Goal: Transaction & Acquisition: Download file/media

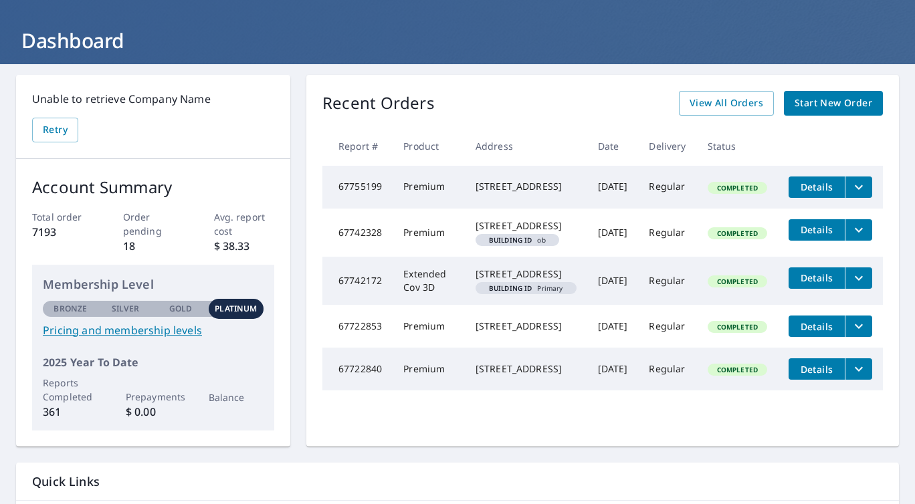
scroll to position [64, 0]
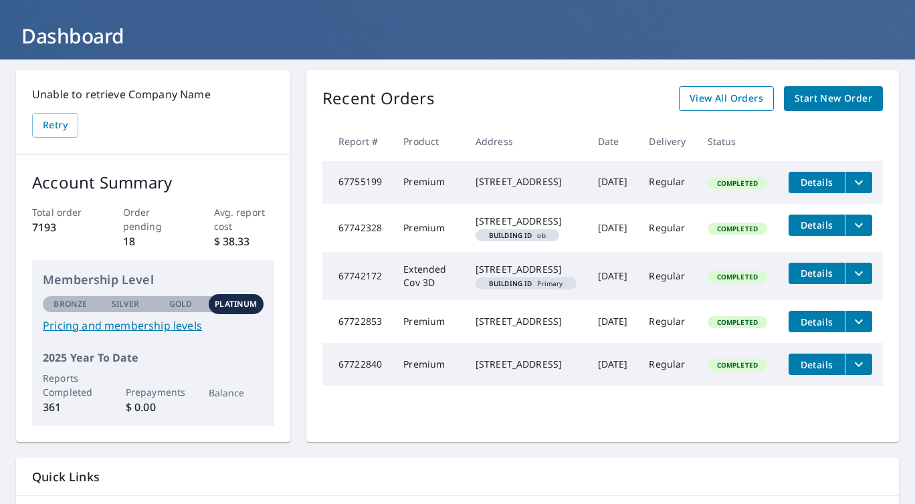
click at [747, 100] on span "View All Orders" at bounding box center [726, 98] width 74 height 17
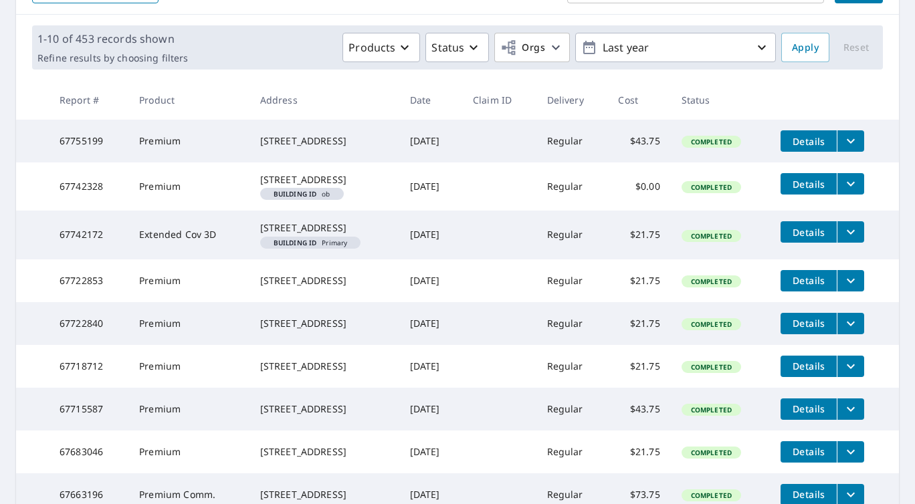
scroll to position [182, 0]
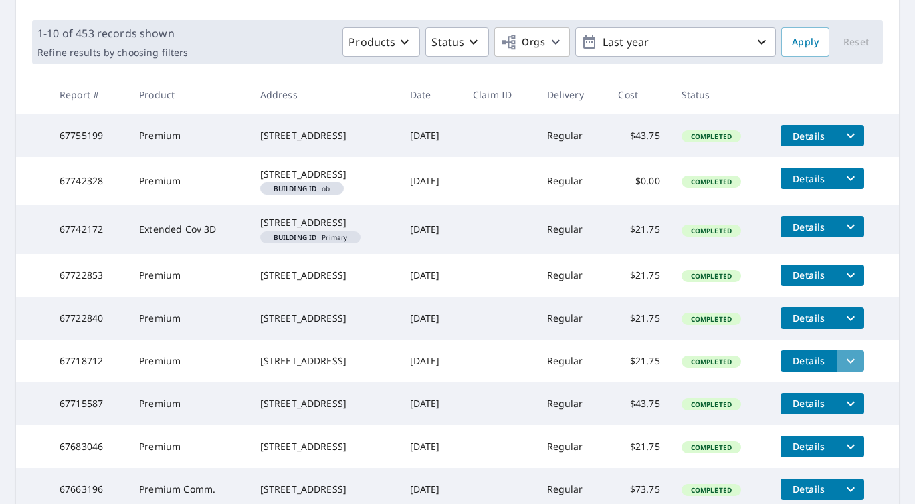
click at [854, 363] on icon "filesDropdownBtn-67718712" at bounding box center [850, 360] width 8 height 5
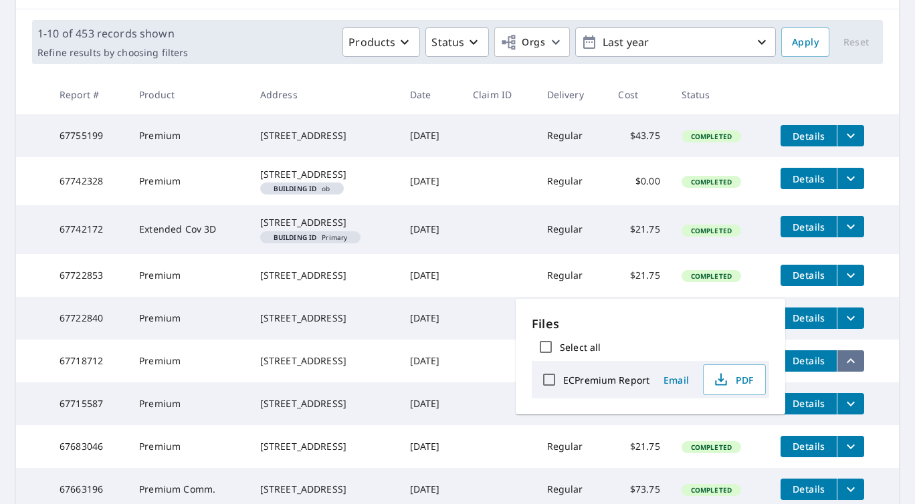
click at [856, 369] on icon "filesDropdownBtn-67718712" at bounding box center [850, 361] width 16 height 16
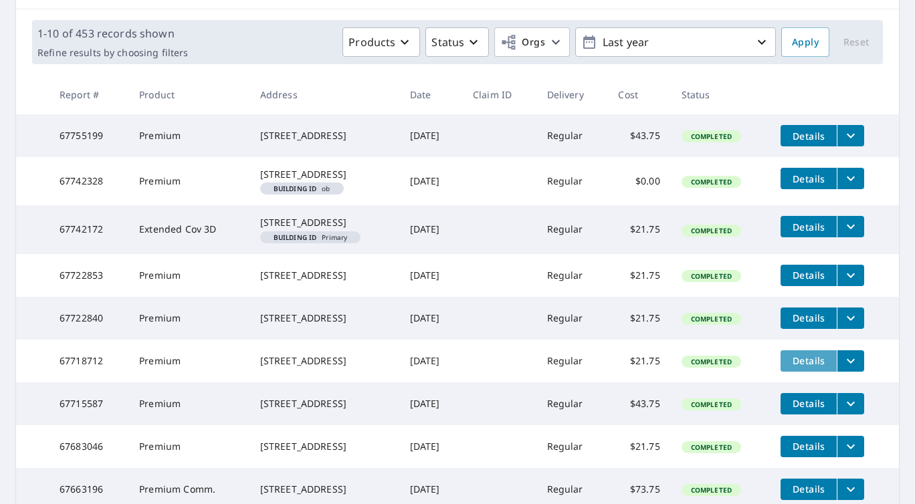
click at [802, 367] on span "Details" at bounding box center [808, 360] width 40 height 13
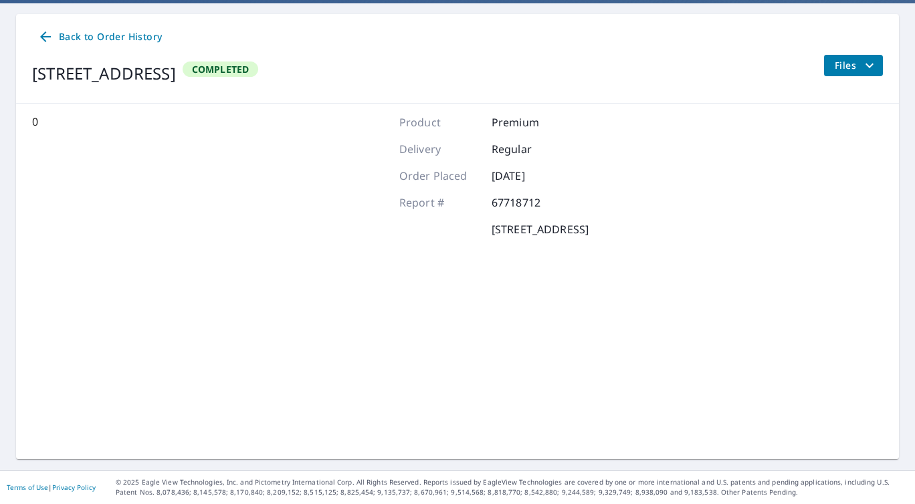
scroll to position [120, 0]
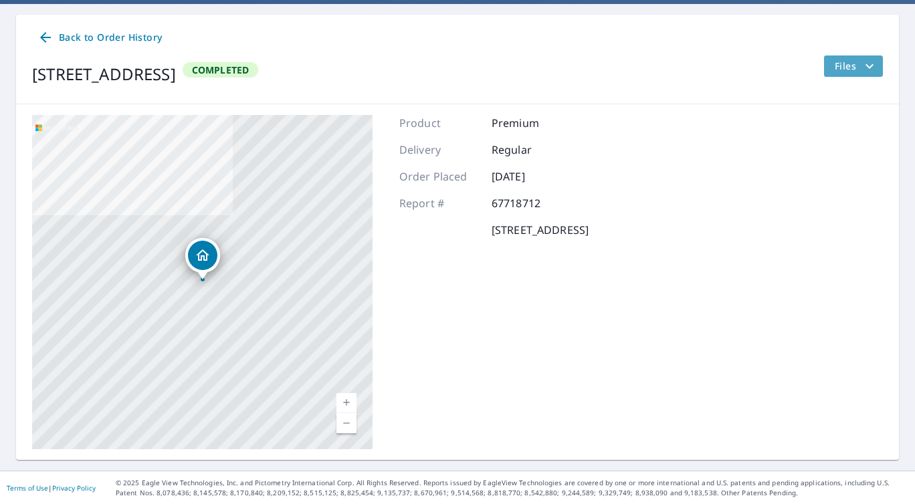
click at [848, 68] on span "Files" at bounding box center [855, 66] width 43 height 16
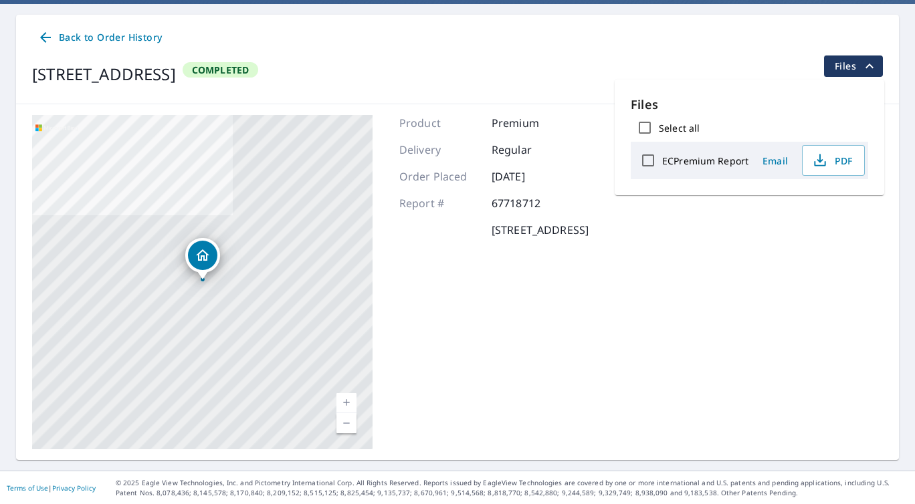
click at [848, 68] on span "Files" at bounding box center [855, 66] width 43 height 16
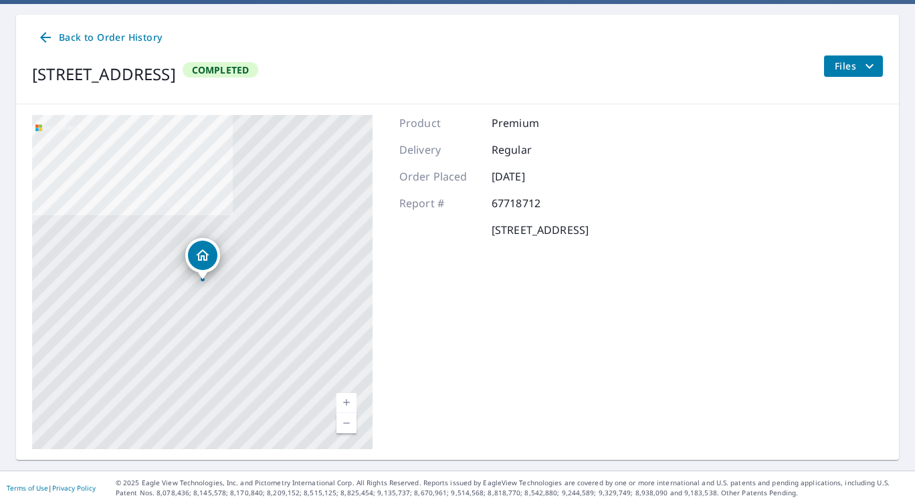
click at [348, 400] on link "Current Level 17, Zoom In" at bounding box center [346, 403] width 20 height 20
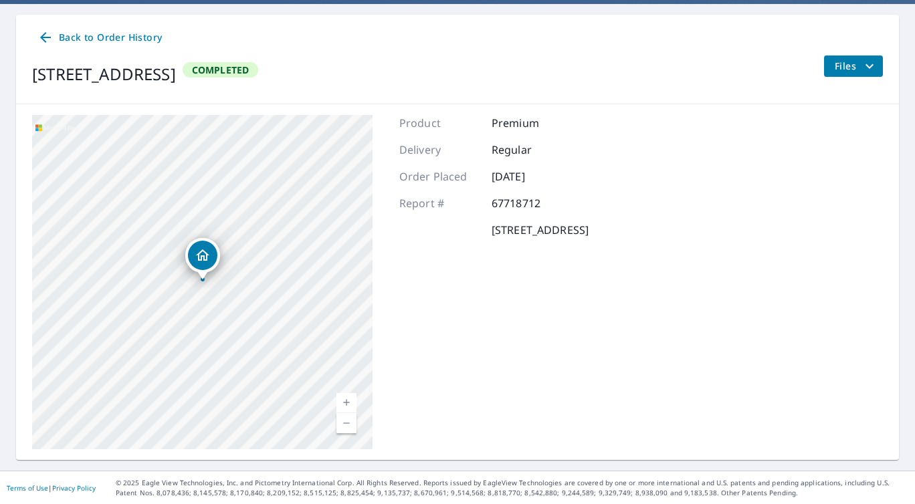
click at [348, 400] on link "Current Level 18, Zoom In" at bounding box center [346, 403] width 20 height 20
click at [862, 53] on div "Back to Order History [STREET_ADDRESS] Completed Files" at bounding box center [457, 60] width 882 height 90
click at [862, 56] on button "Files" at bounding box center [852, 65] width 59 height 21
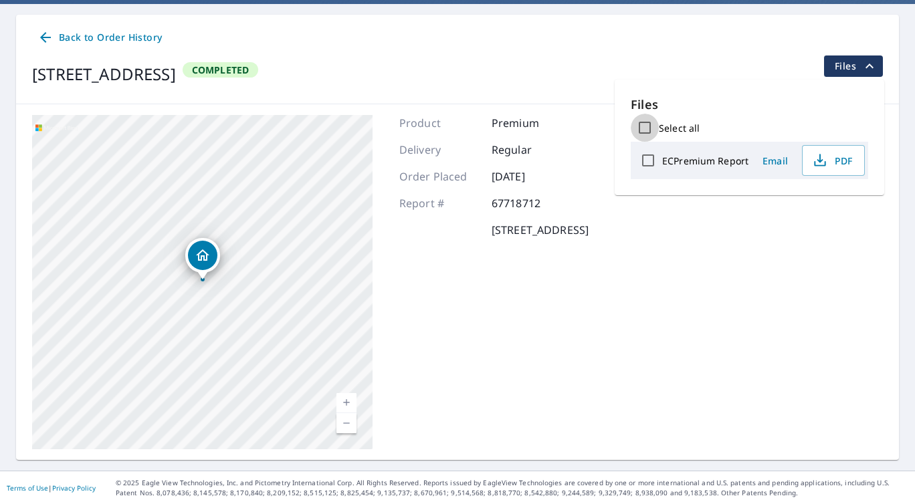
click at [644, 126] on input "Select all" at bounding box center [644, 128] width 28 height 28
checkbox input "true"
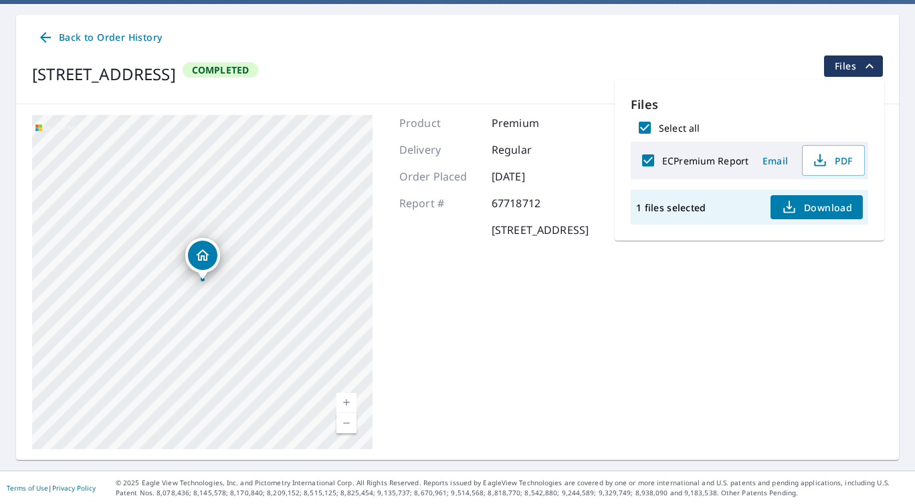
click at [539, 354] on div "Product Premium Delivery Regular Order Placed [DATE] Report # 67718712 [STREET_…" at bounding box center [493, 282] width 189 height 334
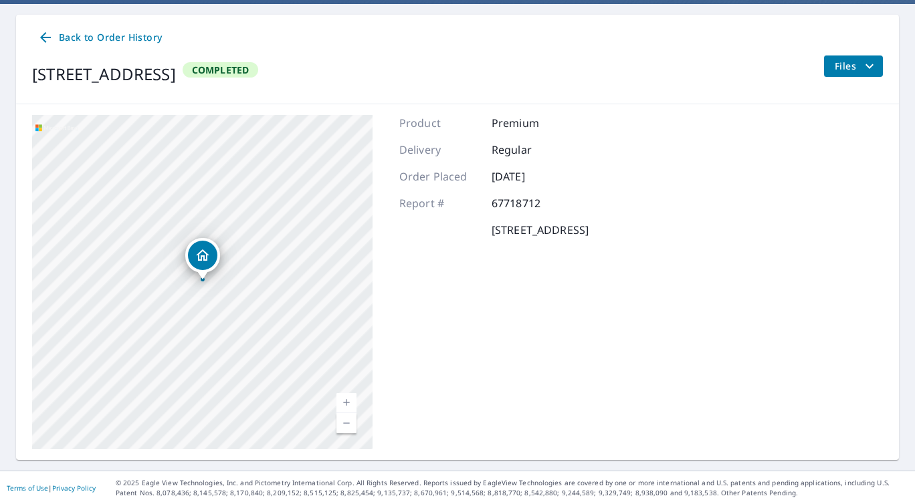
click at [72, 39] on span "Back to Order History" at bounding box center [99, 37] width 124 height 17
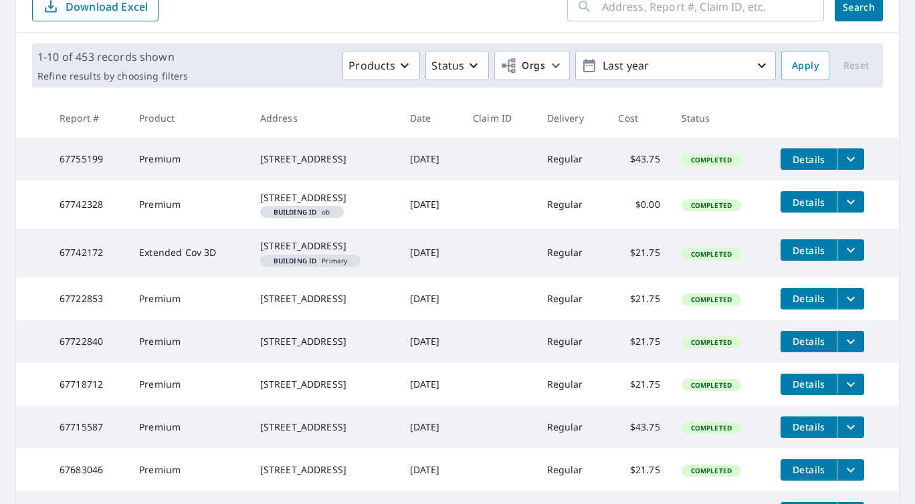
scroll to position [164, 0]
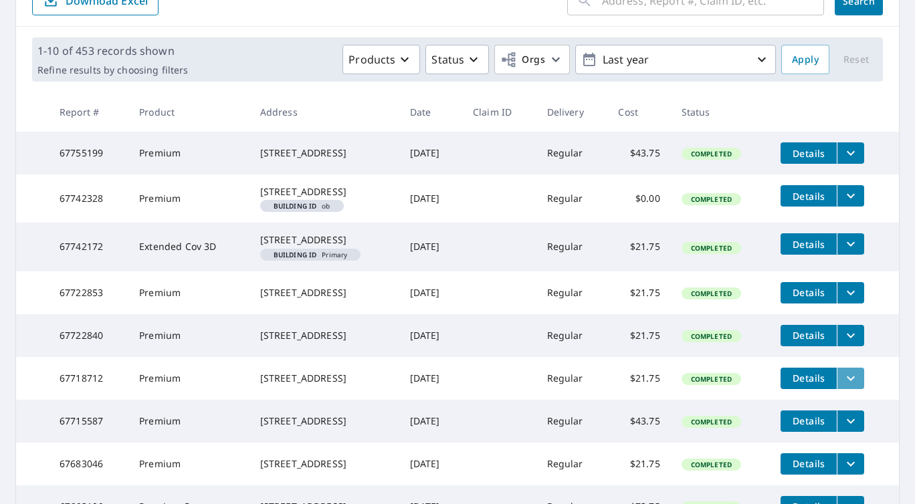
click at [858, 386] on icon "filesDropdownBtn-67718712" at bounding box center [850, 378] width 16 height 16
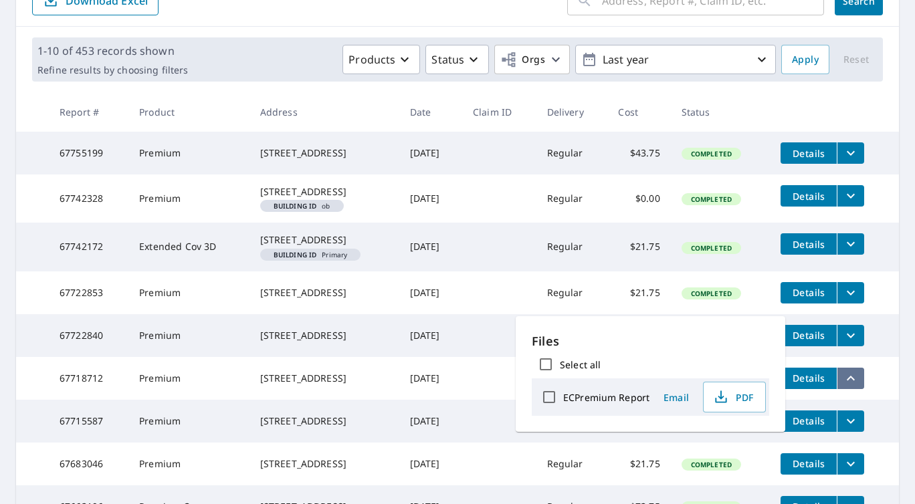
click at [858, 386] on icon "filesDropdownBtn-67718712" at bounding box center [850, 378] width 16 height 16
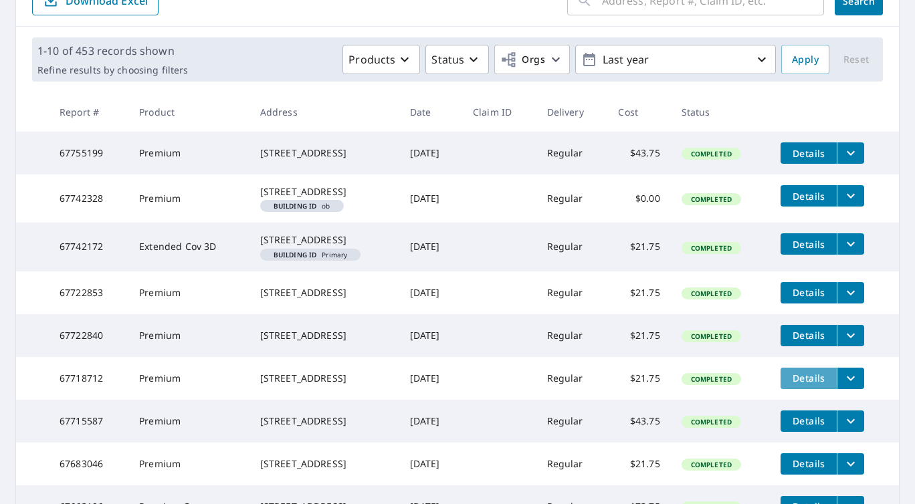
click at [821, 384] on span "Details" at bounding box center [808, 378] width 40 height 13
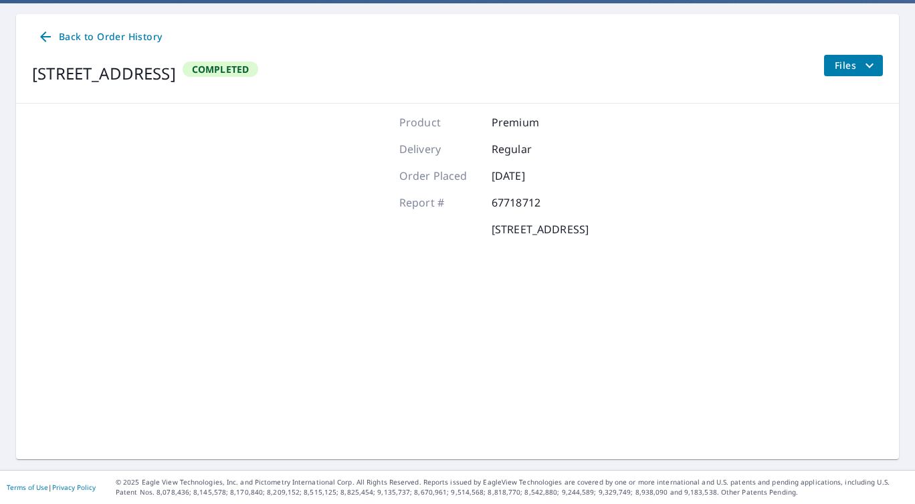
scroll to position [120, 0]
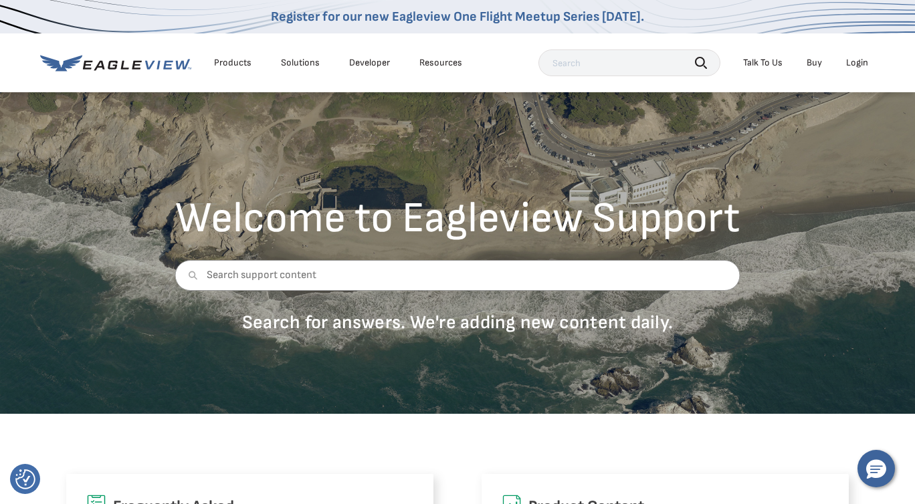
click at [867, 65] on div "Login" at bounding box center [857, 63] width 22 height 12
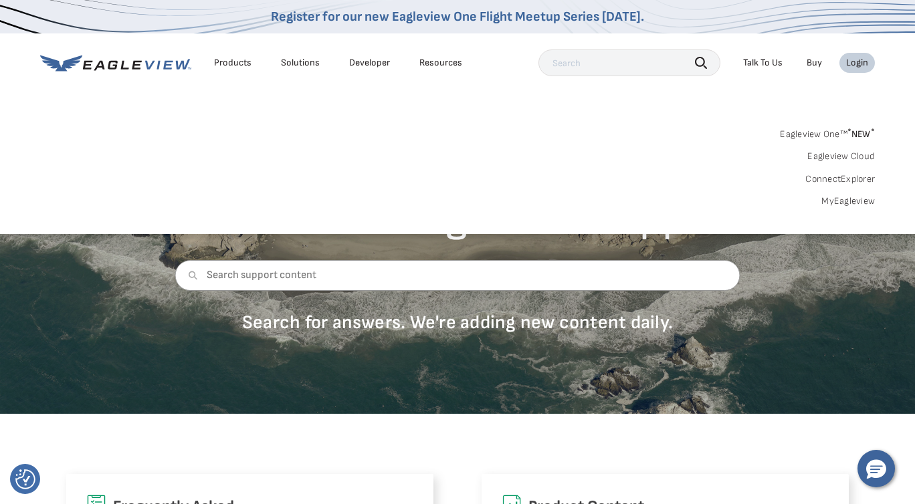
click at [862, 65] on div "Login" at bounding box center [857, 63] width 22 height 12
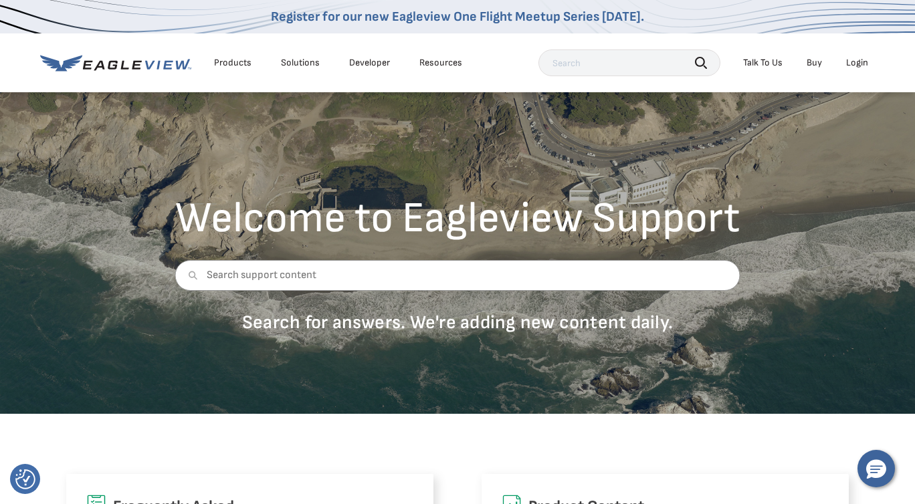
click at [862, 65] on div "Login" at bounding box center [857, 63] width 22 height 12
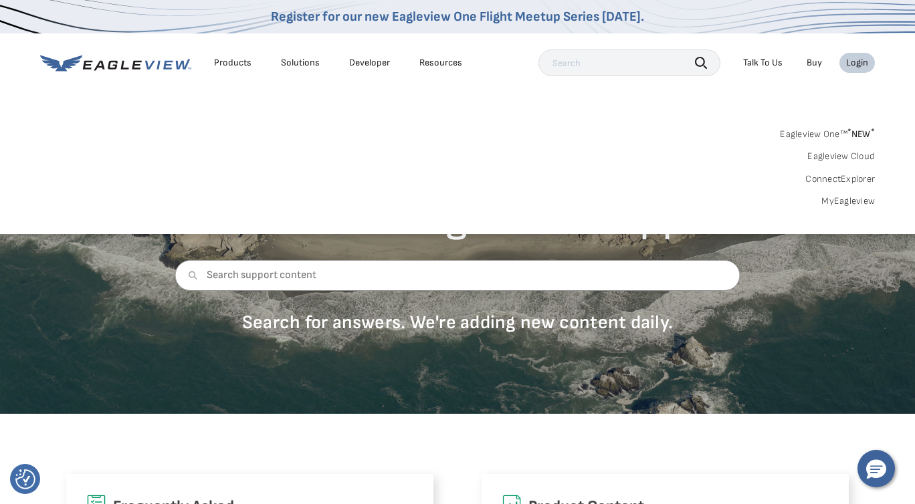
click at [844, 197] on link "MyEagleview" at bounding box center [847, 201] width 53 height 12
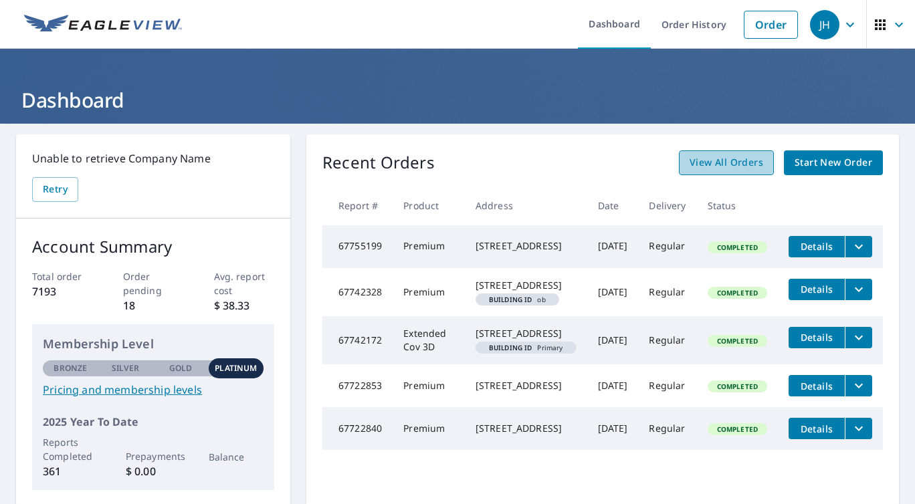
click at [757, 162] on span "View All Orders" at bounding box center [726, 162] width 74 height 17
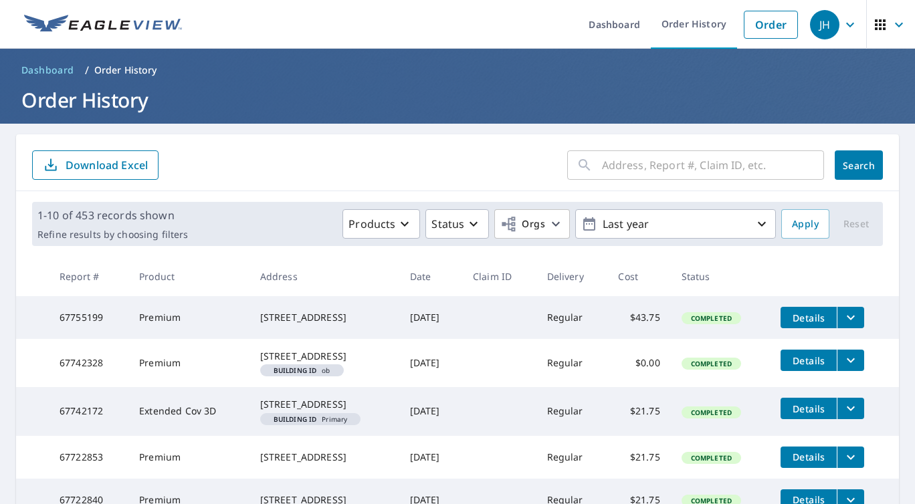
scroll to position [358, 0]
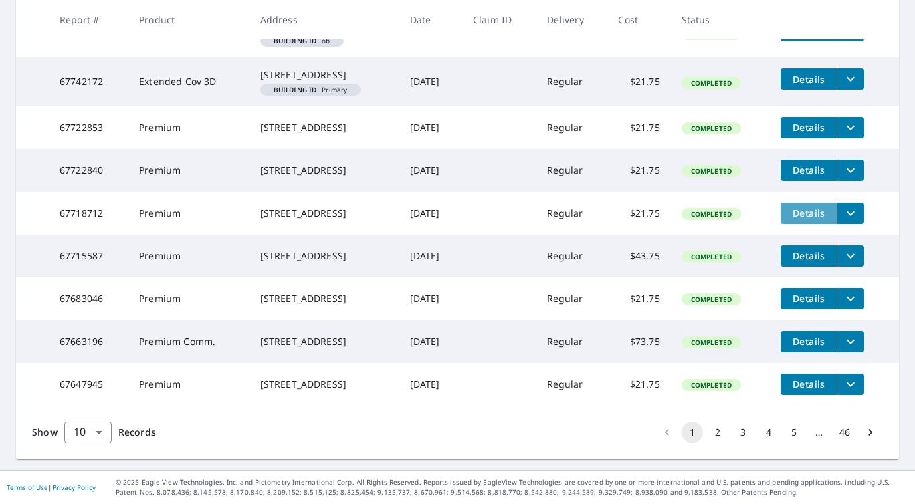
click at [825, 219] on span "Details" at bounding box center [808, 213] width 40 height 13
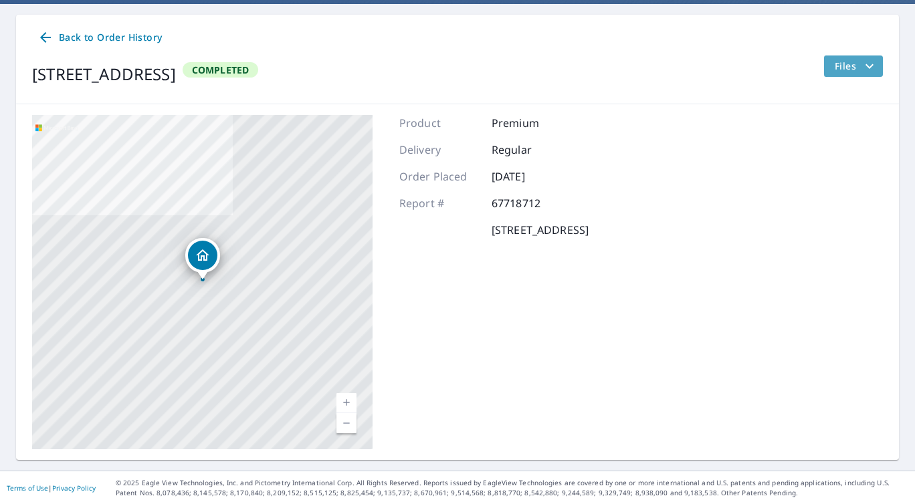
click at [850, 58] on span "Files" at bounding box center [855, 66] width 43 height 16
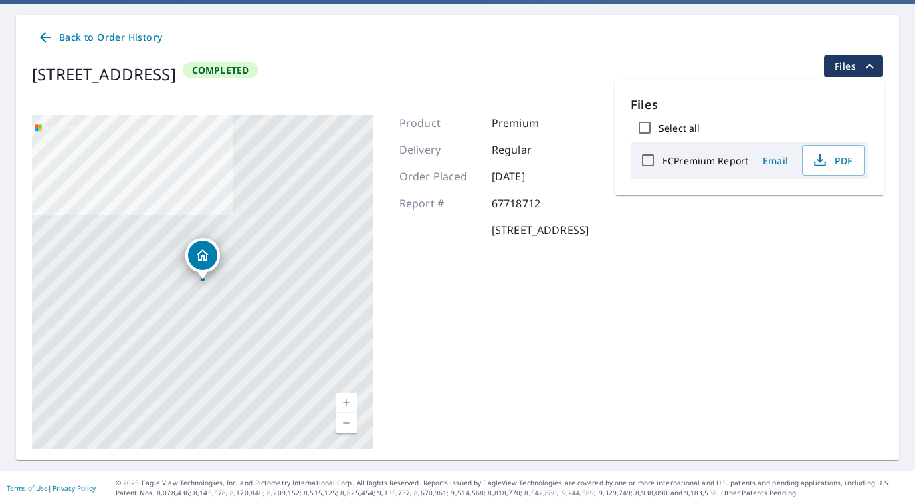
click at [35, 41] on link "Back to Order History" at bounding box center [99, 37] width 135 height 25
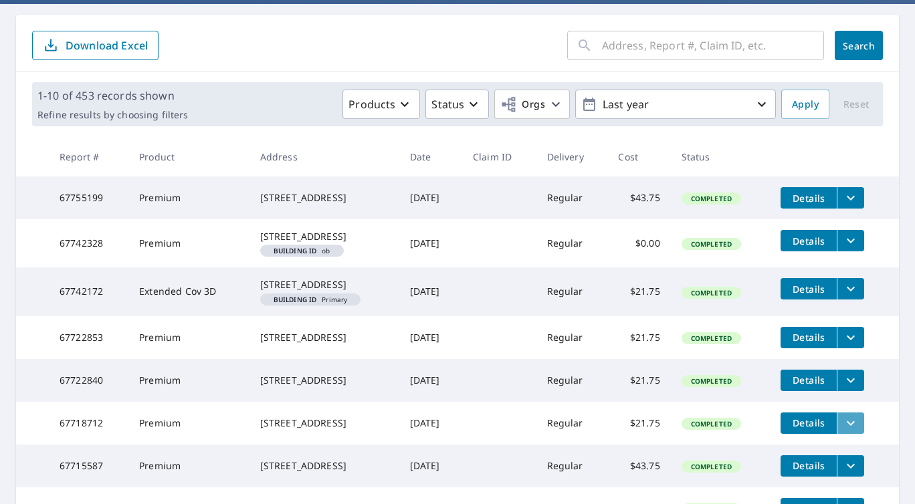
click at [858, 431] on icon "filesDropdownBtn-67718712" at bounding box center [850, 423] width 16 height 16
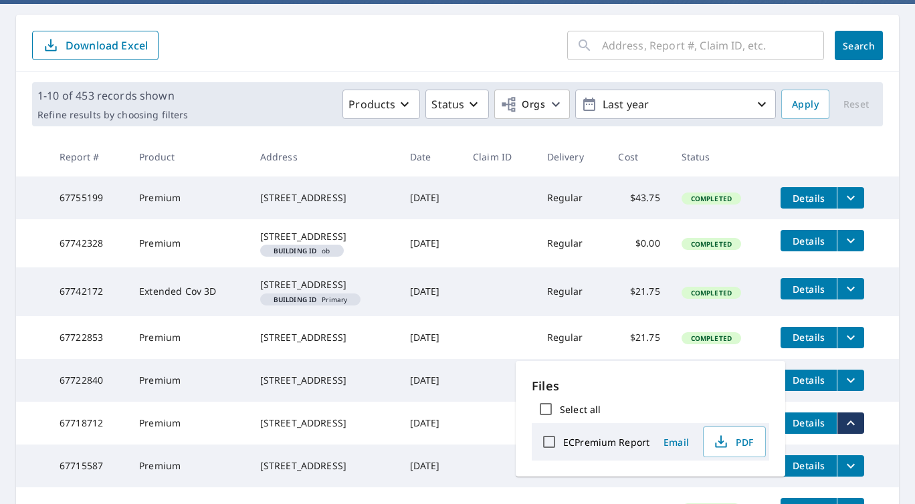
click at [854, 425] on icon "filesDropdownBtn-67718712" at bounding box center [850, 422] width 8 height 5
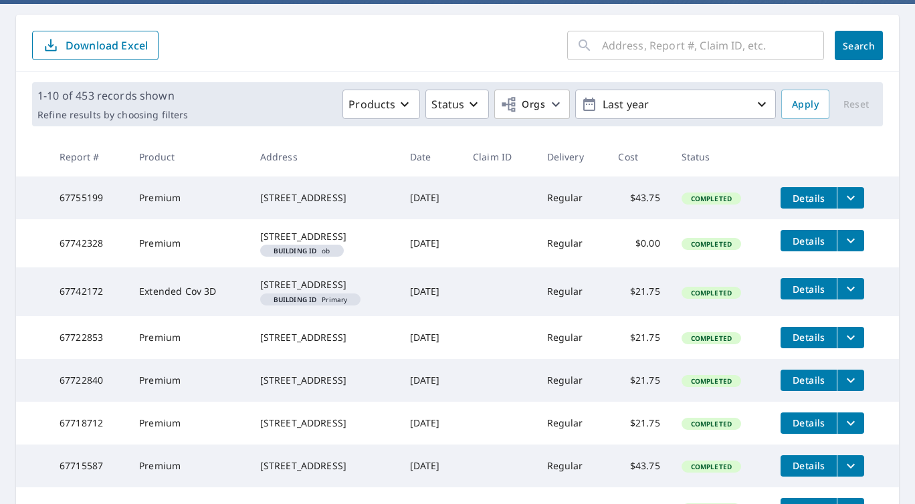
click at [356, 430] on div "[STREET_ADDRESS]" at bounding box center [324, 422] width 128 height 13
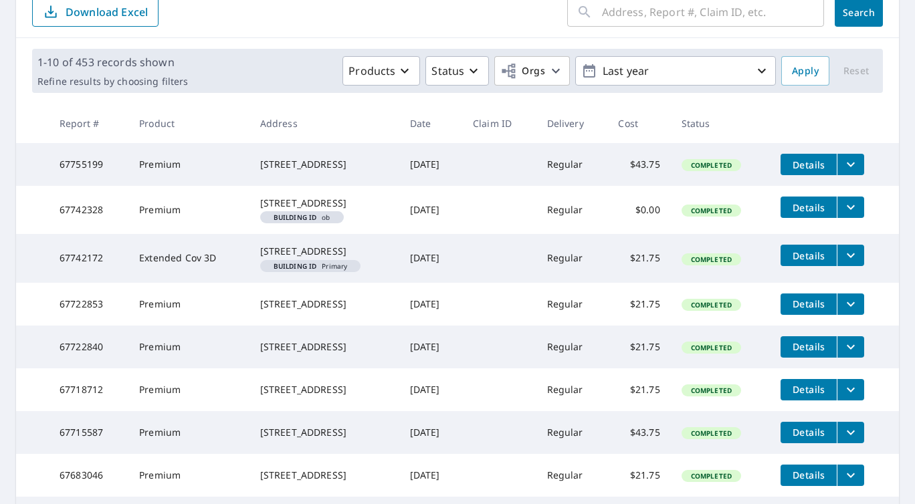
scroll to position [160, 0]
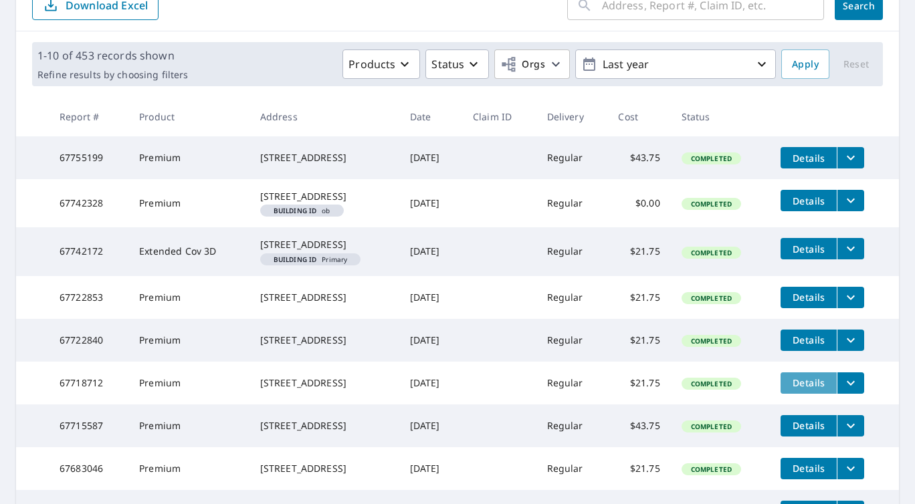
click at [812, 389] on span "Details" at bounding box center [808, 382] width 40 height 13
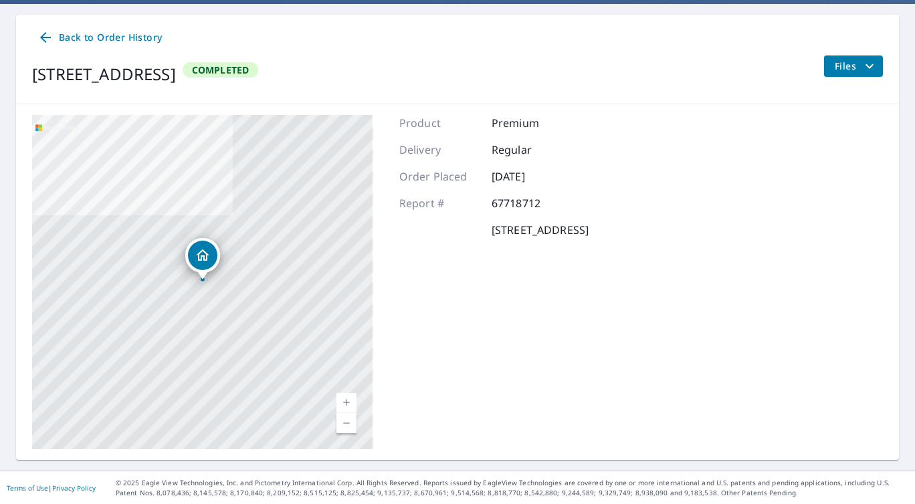
click at [844, 60] on span "Files" at bounding box center [855, 66] width 43 height 16
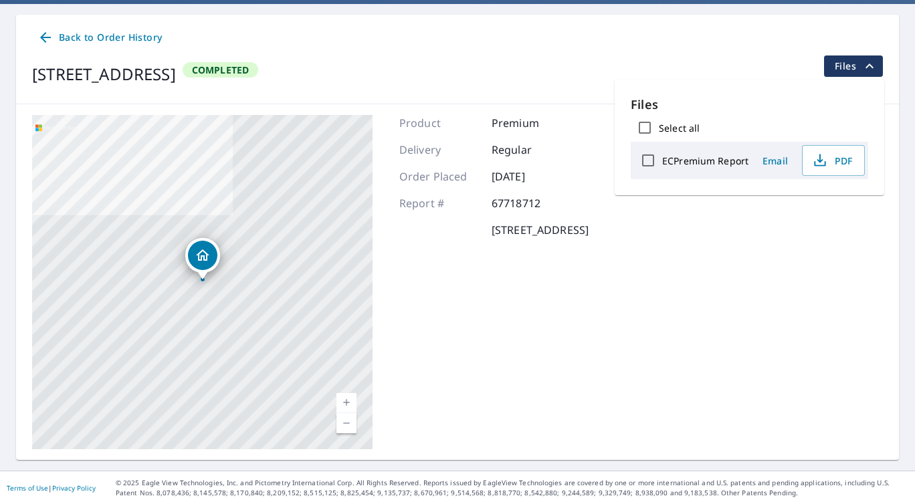
click at [655, 129] on input "Select all" at bounding box center [644, 128] width 28 height 28
checkbox input "true"
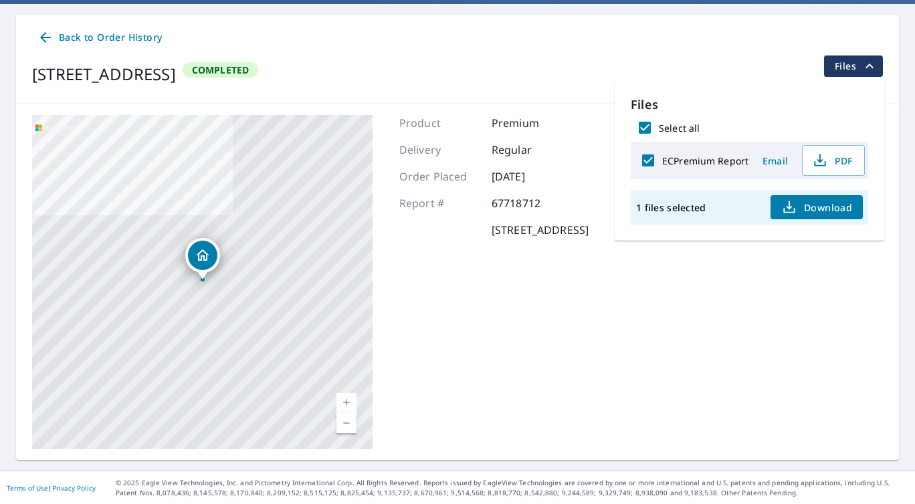
click at [835, 200] on span "Download" at bounding box center [816, 207] width 71 height 16
click at [42, 37] on icon at bounding box center [45, 37] width 11 height 11
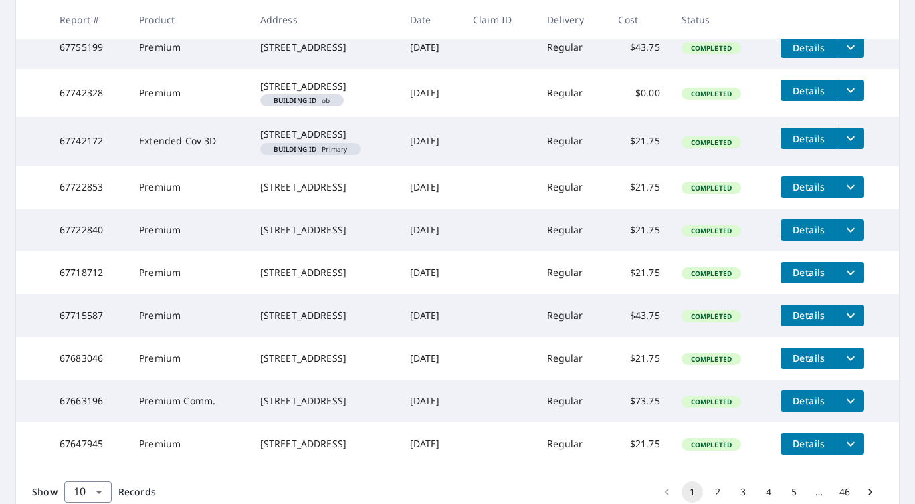
scroll to position [285, 0]
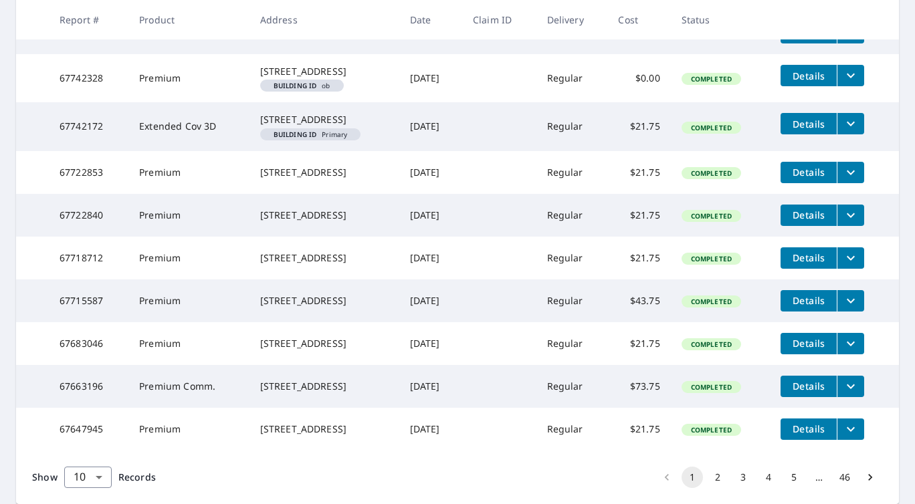
click at [737, 263] on span "Completed" at bounding box center [711, 258] width 57 height 9
click at [499, 279] on td at bounding box center [499, 258] width 74 height 43
click at [864, 269] on button "filesDropdownBtn-67718712" at bounding box center [849, 257] width 27 height 21
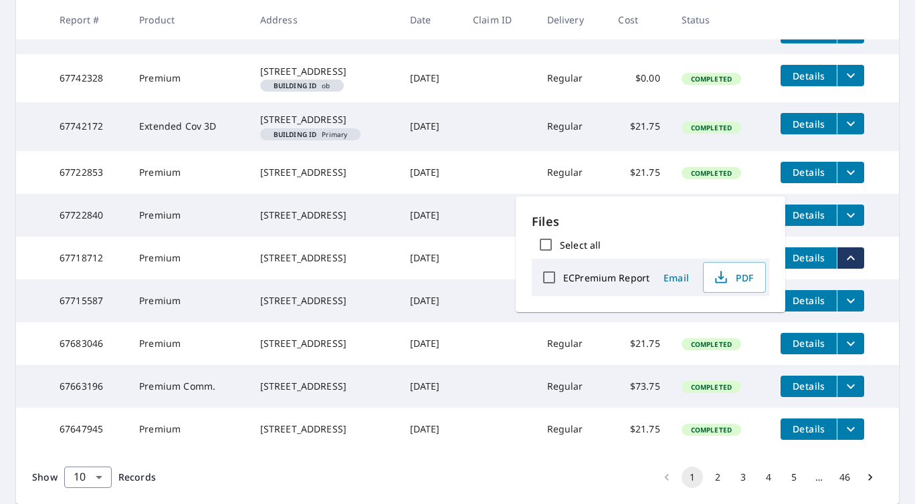
click at [817, 264] on span "Details" at bounding box center [808, 257] width 40 height 13
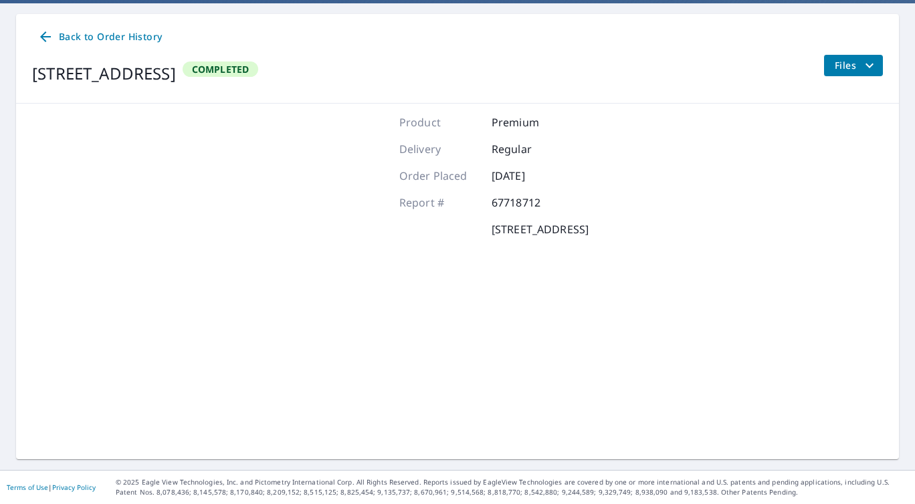
scroll to position [120, 0]
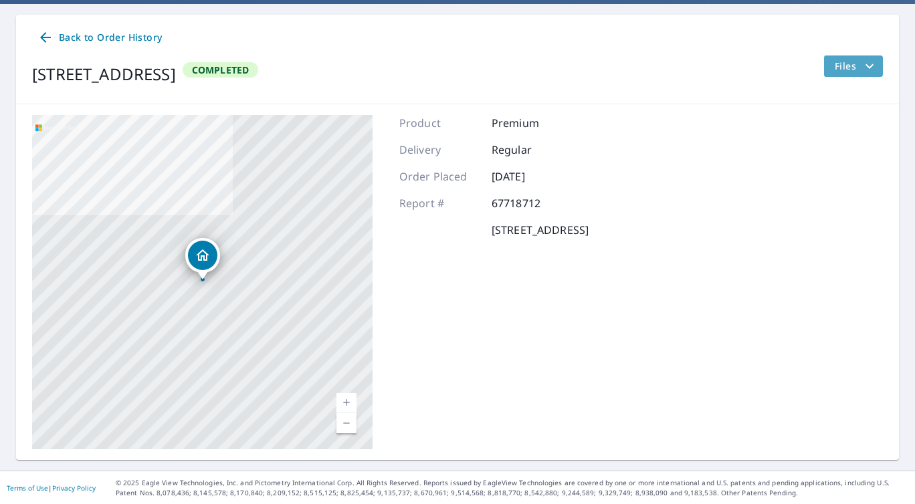
click at [840, 61] on span "Files" at bounding box center [855, 66] width 43 height 16
